Goal: Check status

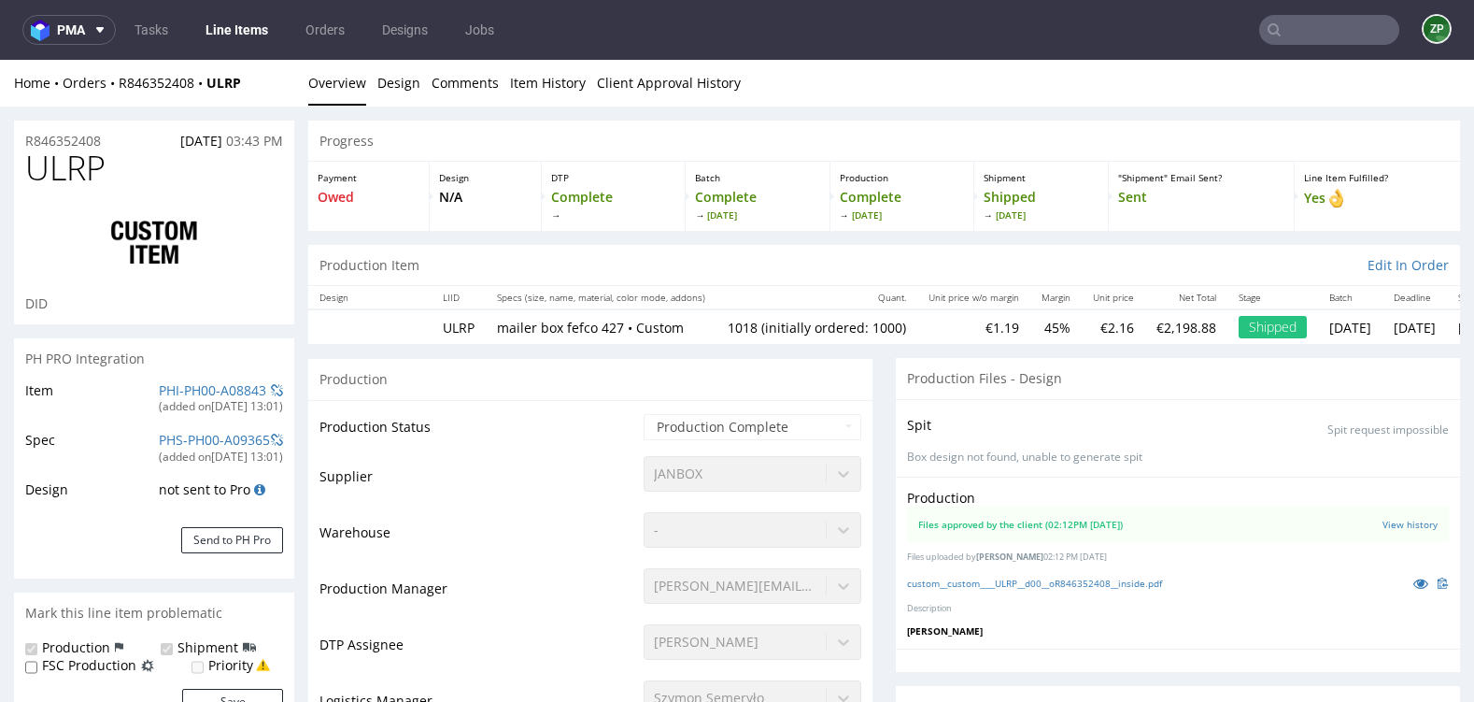
select select "in_progress"
